Goal: Transaction & Acquisition: Purchase product/service

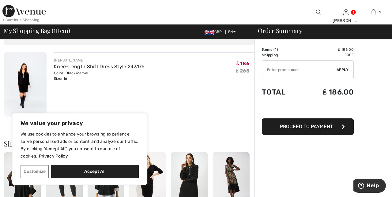
scroll to position [43, 0]
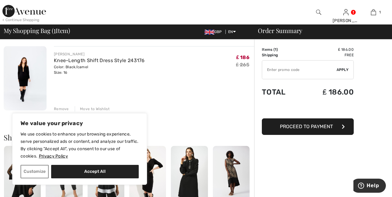
click at [62, 109] on div "Remove" at bounding box center [61, 109] width 15 height 6
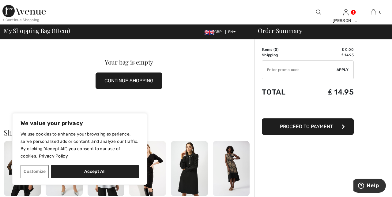
click at [109, 179] on button "Accept All" at bounding box center [95, 171] width 88 height 13
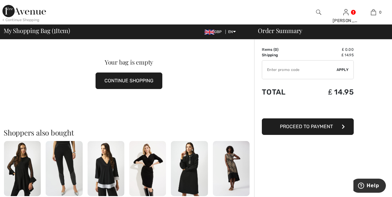
checkbox input "true"
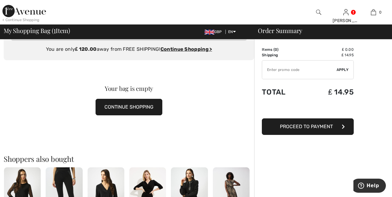
scroll to position [0, 0]
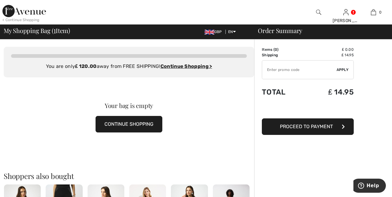
click at [319, 8] on div at bounding box center [319, 12] width 28 height 25
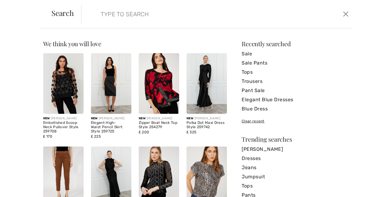
click at [251, 53] on link "Sale" at bounding box center [295, 53] width 107 height 9
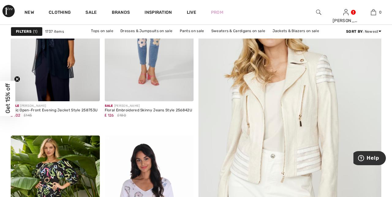
click at [291, 126] on img at bounding box center [289, 132] width 219 height 329
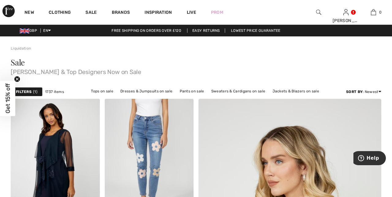
click at [29, 89] on strong "Filters" at bounding box center [24, 92] width 16 height 6
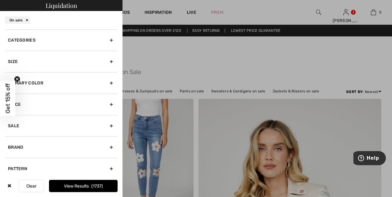
click at [109, 62] on div "Size" at bounding box center [61, 61] width 113 height 21
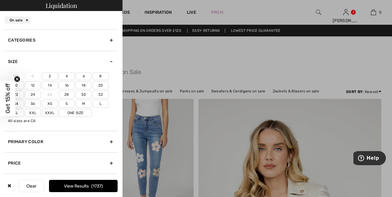
click at [53, 84] on label "14" at bounding box center [50, 85] width 16 height 8
click at [0, 0] on input"] "14" at bounding box center [0, 0] width 0 height 0
click at [96, 187] on span "353" at bounding box center [97, 186] width 10 height 5
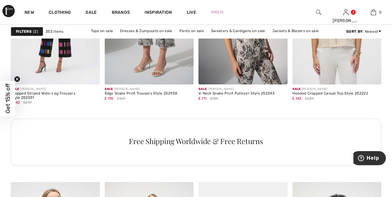
scroll to position [1953, 0]
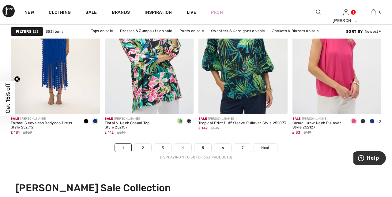
click at [269, 148] on link "Next" at bounding box center [265, 148] width 23 height 8
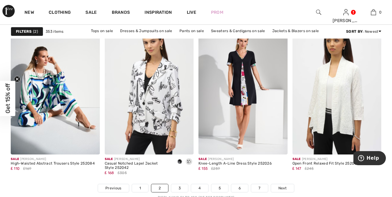
scroll to position [2441, 0]
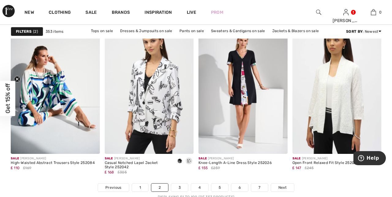
click at [280, 187] on span "Next" at bounding box center [282, 188] width 8 height 6
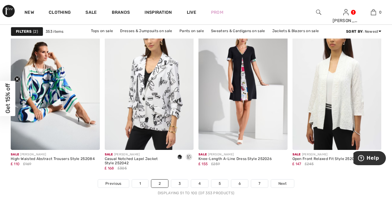
scroll to position [2467, 0]
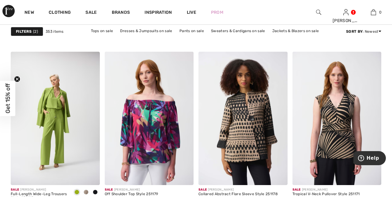
scroll to position [2061, 0]
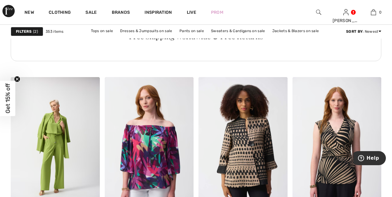
click at [59, 160] on img at bounding box center [55, 144] width 89 height 134
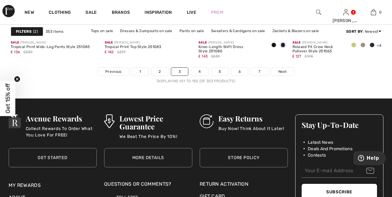
scroll to position [2556, 0]
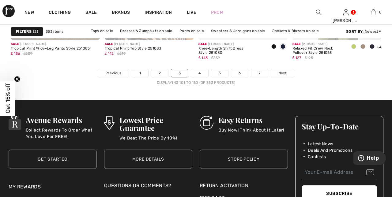
click at [283, 72] on span "Next" at bounding box center [282, 73] width 8 height 6
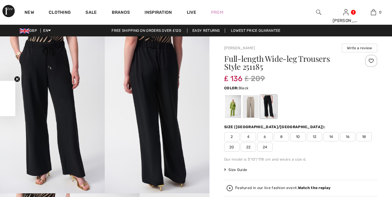
scroll to position [30, 0]
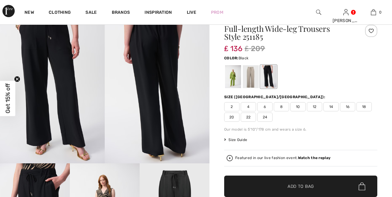
checkbox input "true"
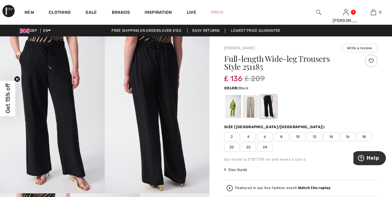
scroll to position [0, 0]
click at [237, 107] on div at bounding box center [233, 106] width 16 height 23
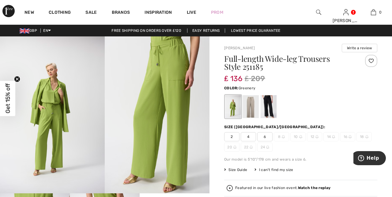
click at [251, 108] on div at bounding box center [251, 106] width 16 height 23
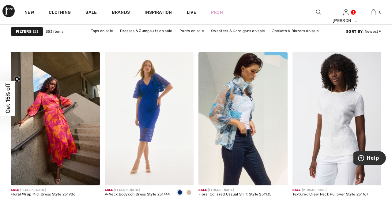
scroll to position [2074, 0]
click at [240, 126] on img at bounding box center [242, 119] width 89 height 134
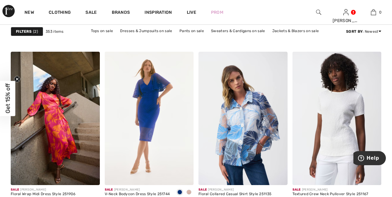
scroll to position [2100, 0]
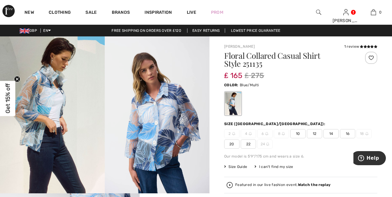
click at [308, 183] on strong "Watch the replay" at bounding box center [314, 185] width 33 height 4
click at [330, 134] on span "14" at bounding box center [330, 133] width 15 height 9
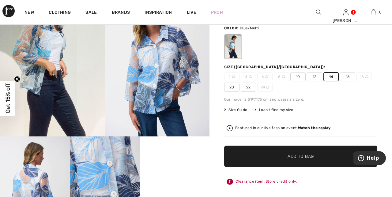
scroll to position [58, 0]
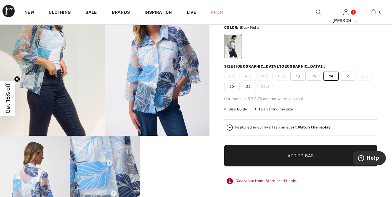
click at [300, 158] on span "Add to Bag" at bounding box center [301, 156] width 26 height 6
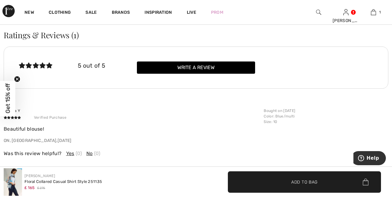
scroll to position [949, 0]
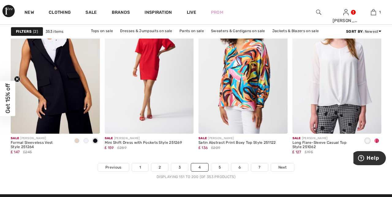
scroll to position [2461, 0]
click at [284, 167] on span "Next" at bounding box center [282, 168] width 8 height 6
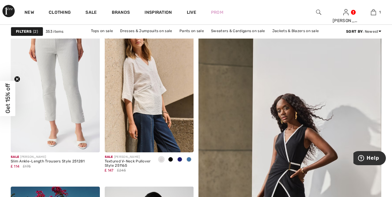
click at [144, 95] on img at bounding box center [149, 86] width 89 height 134
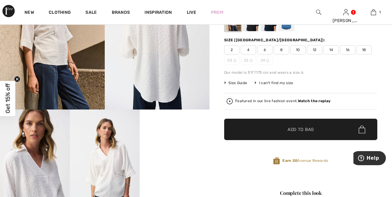
scroll to position [83, 0]
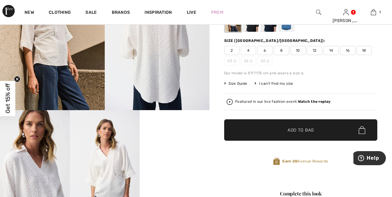
click at [332, 51] on span "14" at bounding box center [330, 50] width 15 height 9
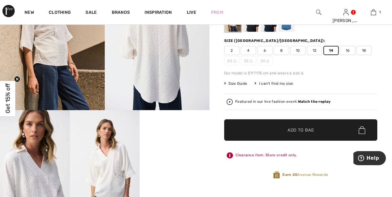
click at [304, 129] on span "Add to Bag" at bounding box center [301, 130] width 26 height 6
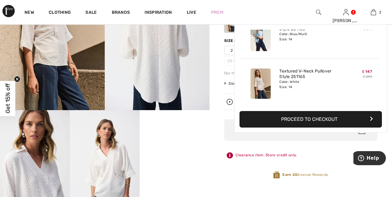
scroll to position [0, 0]
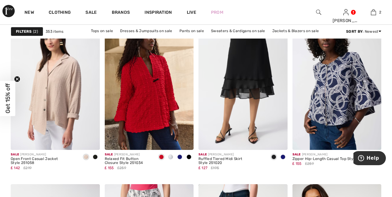
scroll to position [2278, 0]
click at [155, 93] on img at bounding box center [149, 83] width 89 height 134
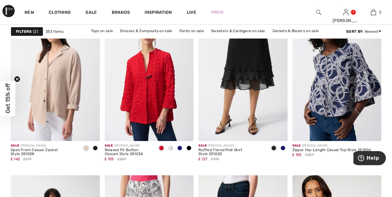
scroll to position [2303, 0]
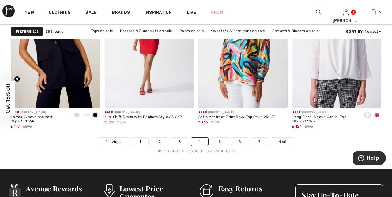
click at [279, 142] on span "Next" at bounding box center [282, 142] width 8 height 6
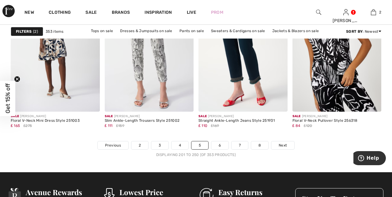
click at [284, 143] on span "Next" at bounding box center [283, 146] width 8 height 6
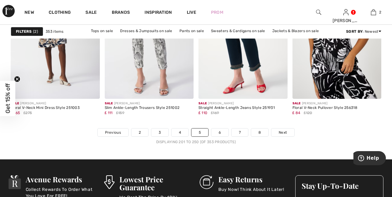
scroll to position [2509, 0]
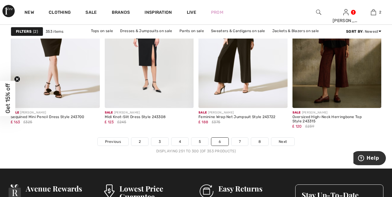
click at [279, 142] on span "Next" at bounding box center [283, 142] width 8 height 6
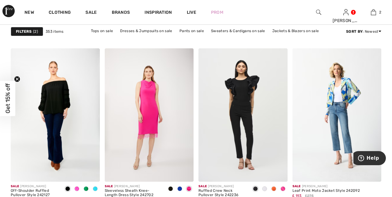
scroll to position [1679, 0]
click at [60, 99] on img at bounding box center [55, 115] width 89 height 134
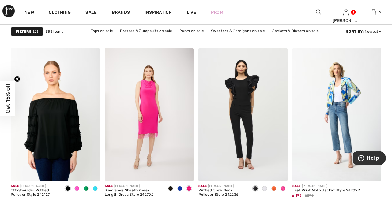
scroll to position [1705, 0]
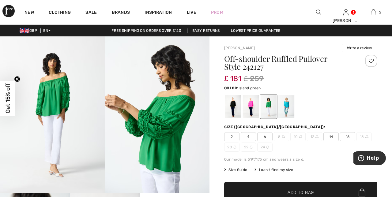
click at [289, 105] on div at bounding box center [286, 106] width 16 height 23
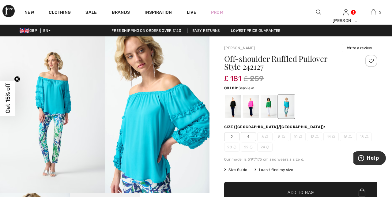
click at [268, 105] on div at bounding box center [269, 106] width 16 height 23
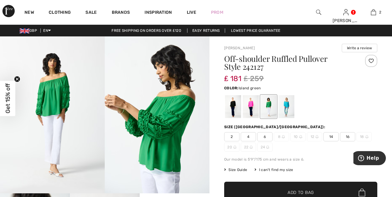
click at [250, 107] on div at bounding box center [251, 106] width 16 height 23
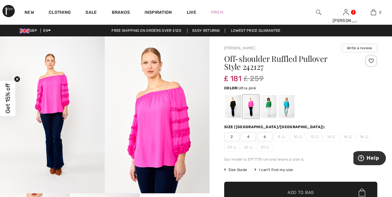
click at [237, 107] on div at bounding box center [233, 106] width 16 height 23
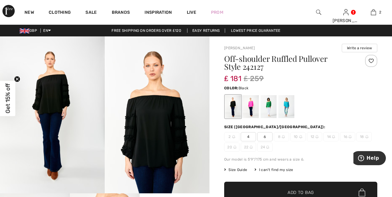
click at [271, 107] on div at bounding box center [269, 106] width 16 height 23
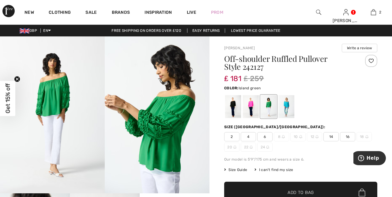
click at [330, 140] on span "14" at bounding box center [330, 136] width 15 height 9
click at [306, 190] on span "Add to Bag" at bounding box center [301, 193] width 26 height 6
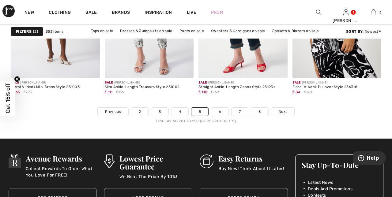
click at [282, 109] on span "Next" at bounding box center [283, 112] width 8 height 6
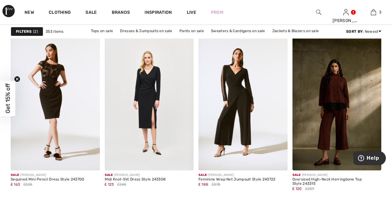
scroll to position [2424, 0]
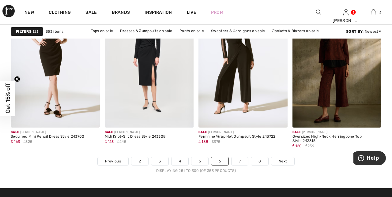
click at [286, 162] on link "Next" at bounding box center [282, 161] width 23 height 8
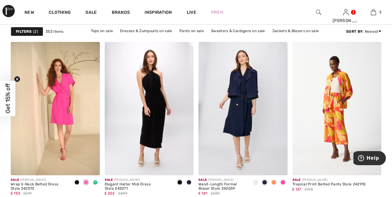
scroll to position [1853, 0]
click at [157, 104] on img at bounding box center [149, 109] width 89 height 134
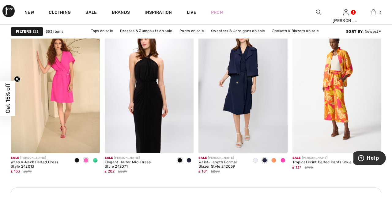
scroll to position [1879, 0]
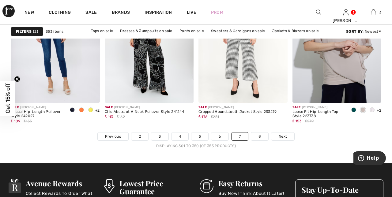
click at [284, 134] on span "Next" at bounding box center [283, 137] width 8 height 6
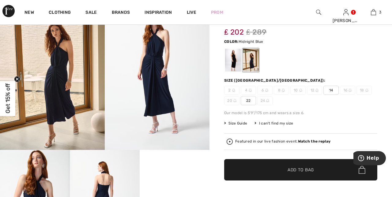
scroll to position [43, 0]
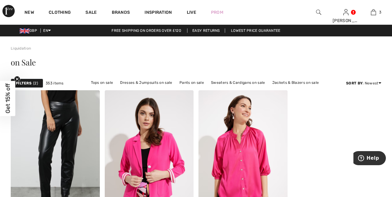
click at [25, 10] on link "New" at bounding box center [29, 13] width 9 height 6
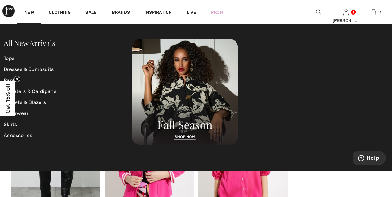
click at [40, 39] on link "All New Arrivals" at bounding box center [29, 43] width 51 height 10
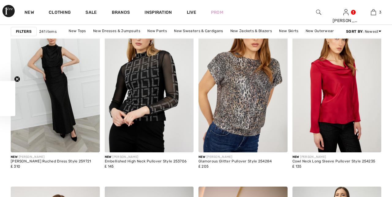
checkbox input "true"
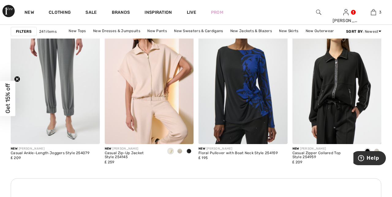
scroll to position [1158, 0]
click at [343, 112] on img at bounding box center [336, 78] width 89 height 134
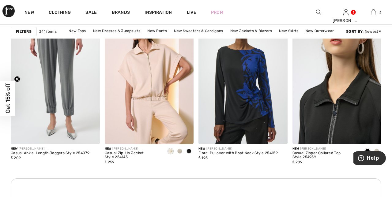
scroll to position [1184, 0]
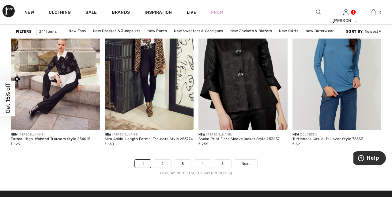
click at [247, 160] on link "Next" at bounding box center [245, 164] width 23 height 8
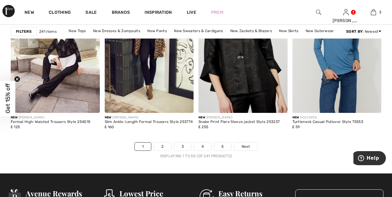
scroll to position [2499, 0]
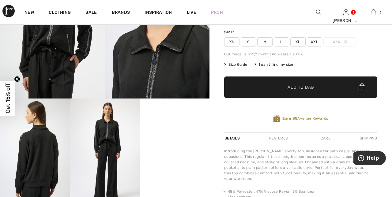
scroll to position [95, 0]
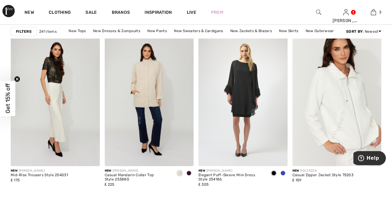
scroll to position [1703, 0]
click at [351, 136] on img at bounding box center [336, 99] width 89 height 134
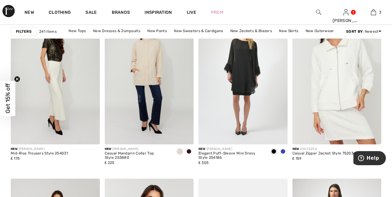
scroll to position [1729, 0]
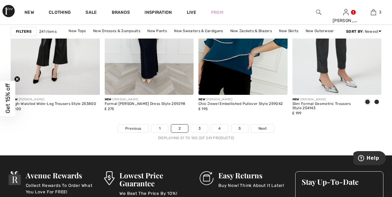
click at [258, 128] on span "Next" at bounding box center [262, 129] width 8 height 6
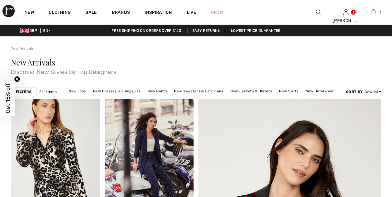
scroll to position [959, 0]
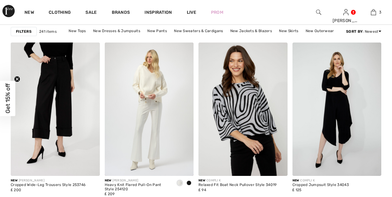
checkbox input "true"
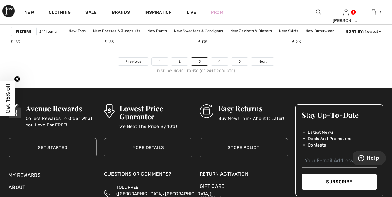
scroll to position [2575, 0]
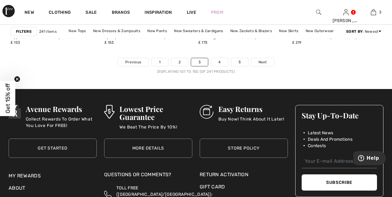
click at [263, 60] on span "Next" at bounding box center [262, 62] width 8 height 6
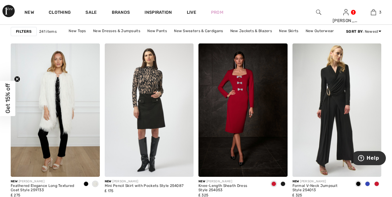
scroll to position [790, 0]
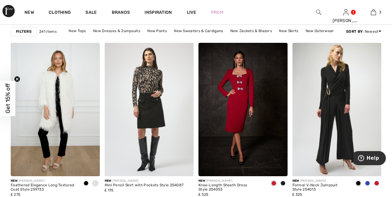
click at [240, 100] on img at bounding box center [242, 110] width 89 height 134
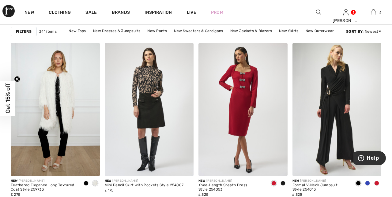
scroll to position [816, 0]
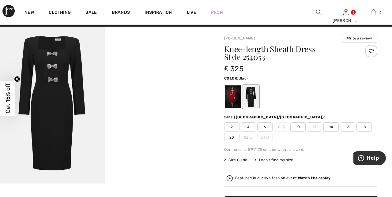
click at [235, 95] on div at bounding box center [233, 96] width 16 height 23
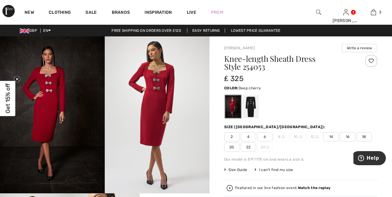
click at [334, 135] on span "14" at bounding box center [330, 136] width 15 height 9
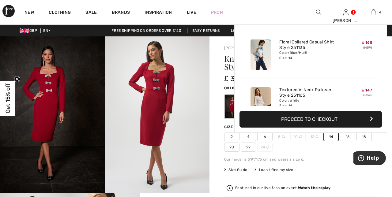
scroll to position [114, 0]
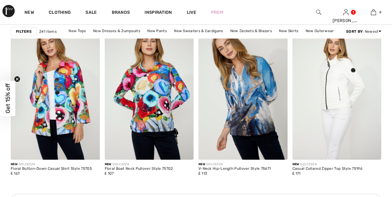
scroll to position [1143, 0]
checkbox input "true"
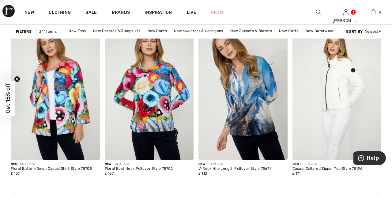
scroll to position [0, 0]
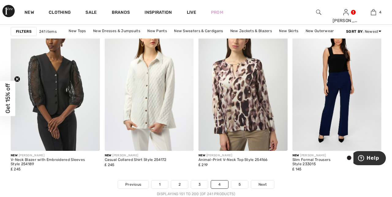
click at [261, 184] on span "Next" at bounding box center [262, 185] width 8 height 6
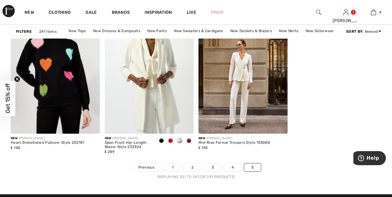
click at [1, 100] on span "Get 15% off" at bounding box center [7, 98] width 15 height 35
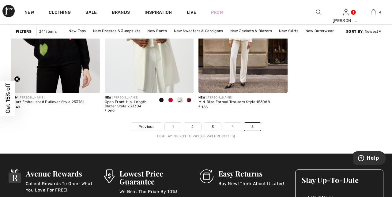
scroll to position [2174, 0]
